Goal: Information Seeking & Learning: Learn about a topic

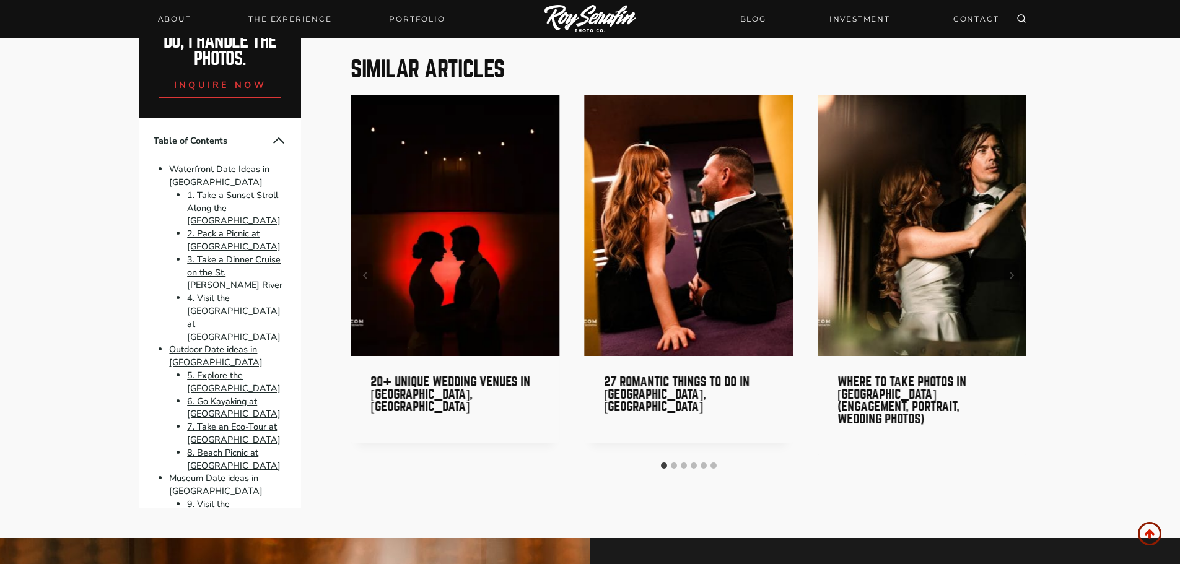
scroll to position [8856, 0]
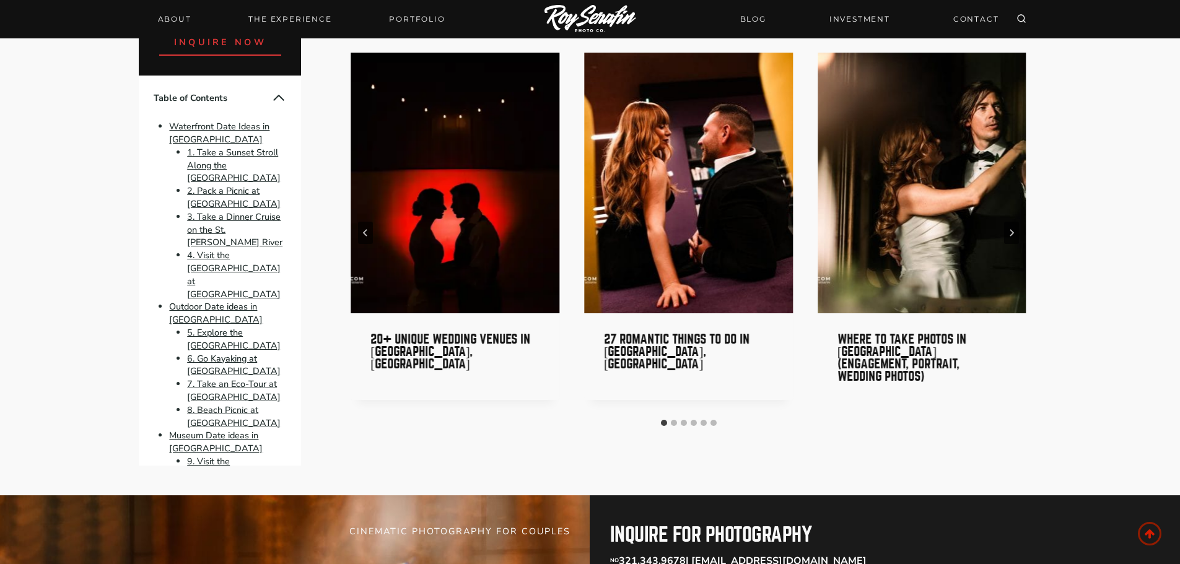
click at [715, 172] on img "2 of 6" at bounding box center [688, 183] width 209 height 261
click at [690, 131] on img "2 of 6" at bounding box center [688, 183] width 209 height 261
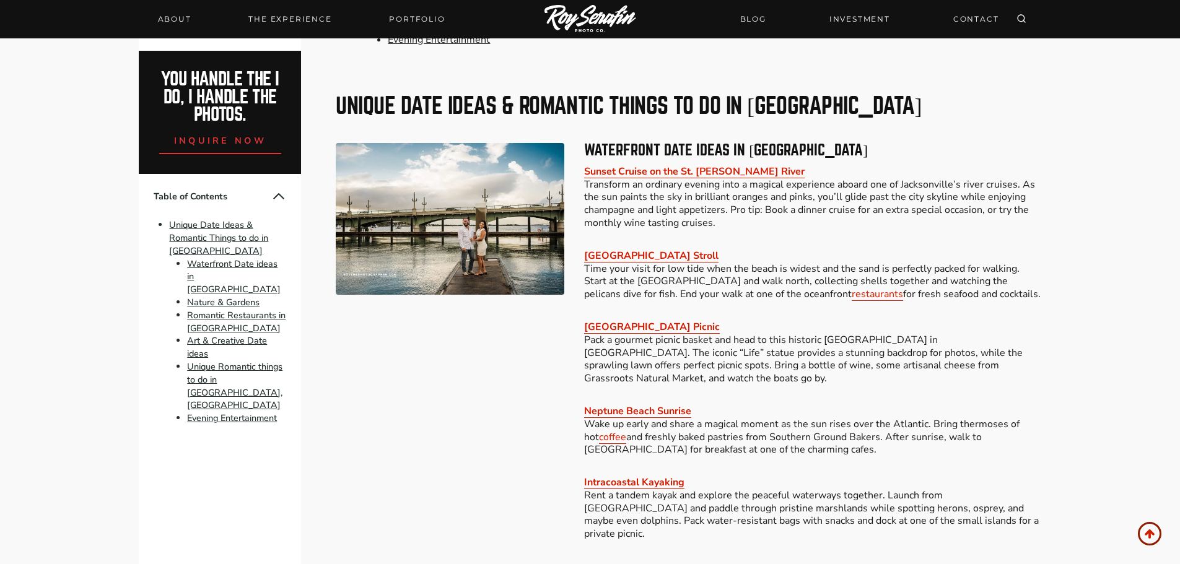
scroll to position [743, 0]
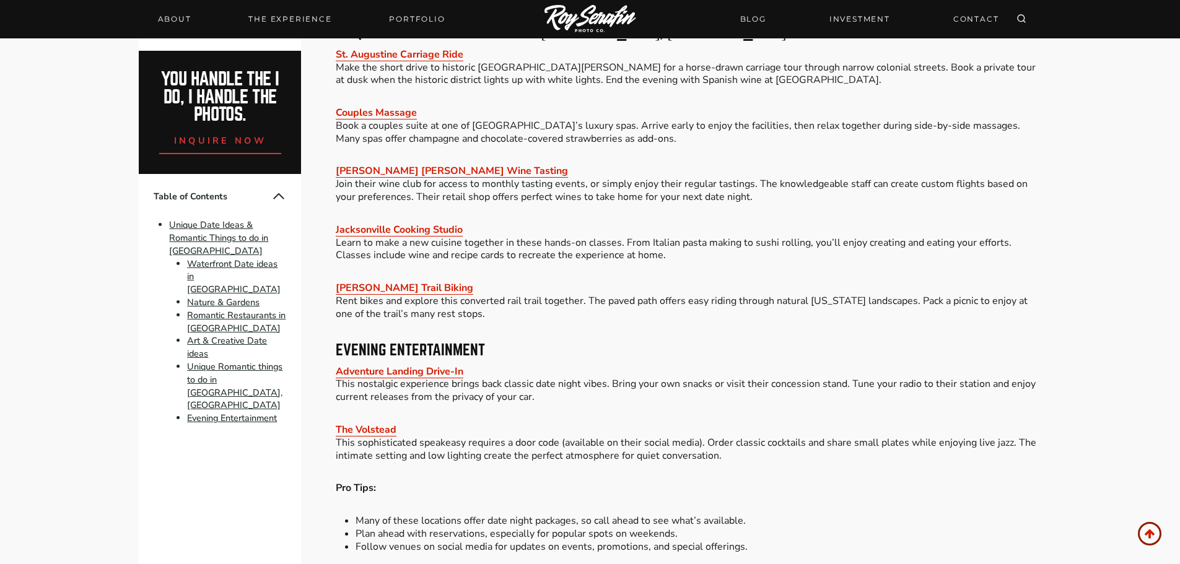
scroll to position [2663, 0]
